Goal: Find specific page/section: Find specific page/section

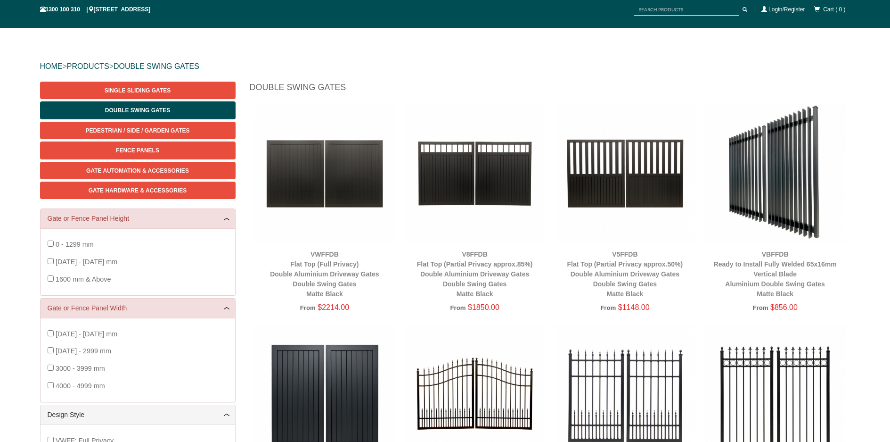
scroll to position [67, 0]
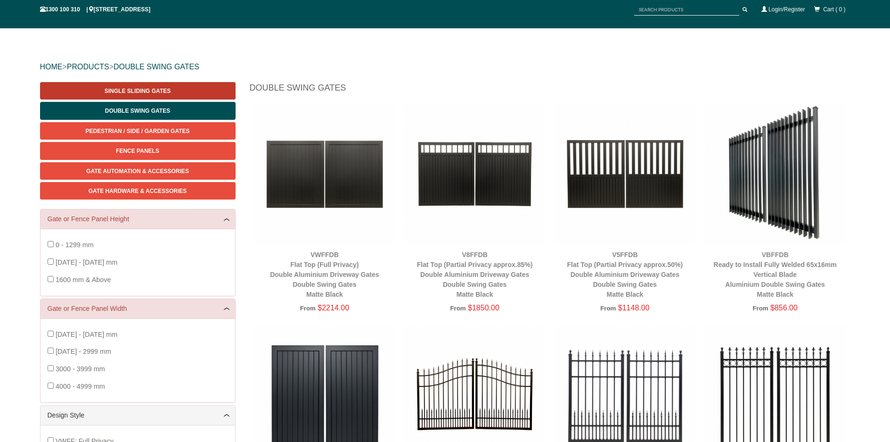
click at [138, 89] on span "Single Sliding Gates" at bounding box center [138, 91] width 66 height 7
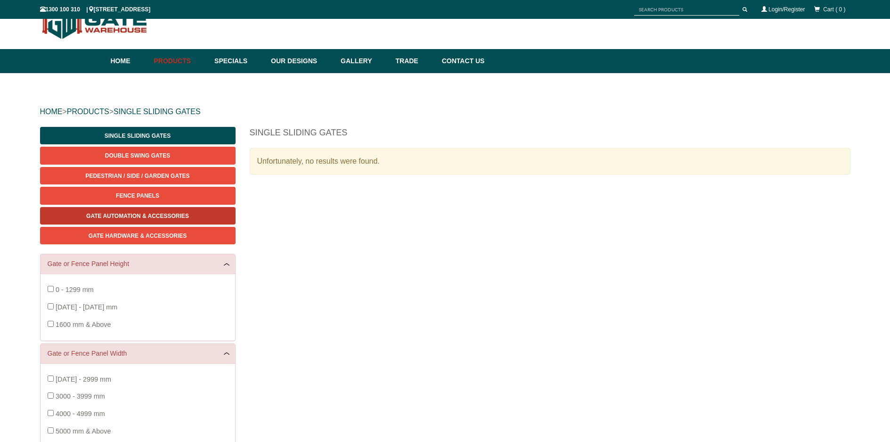
scroll to position [24, 0]
